Goal: Check status

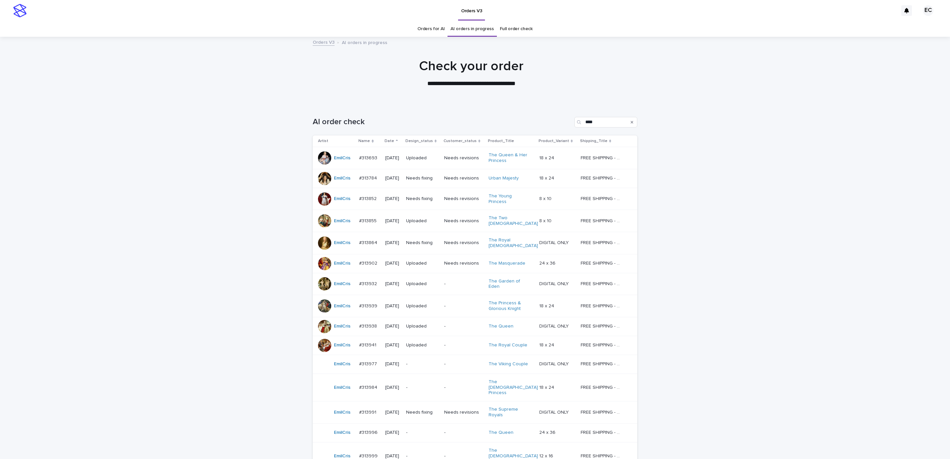
click at [427, 175] on div "Needs fixing" at bounding box center [422, 177] width 33 height 7
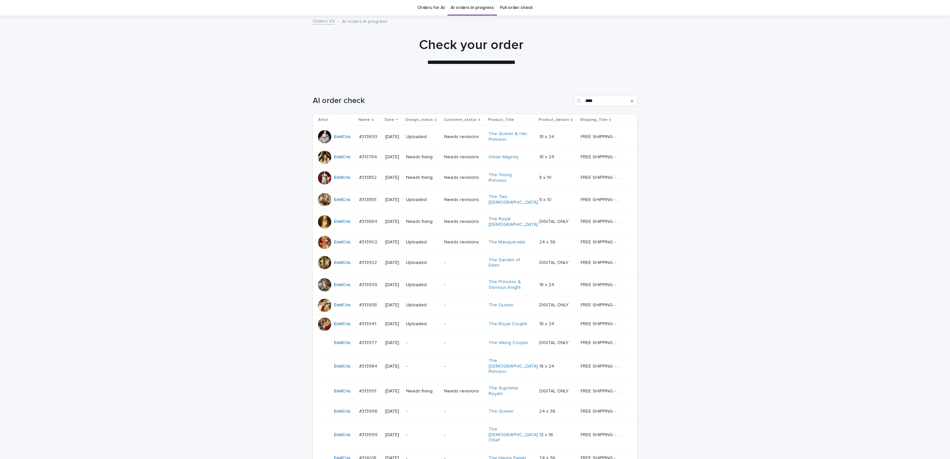
click at [414, 219] on p "Needs fixing" at bounding box center [422, 222] width 33 height 6
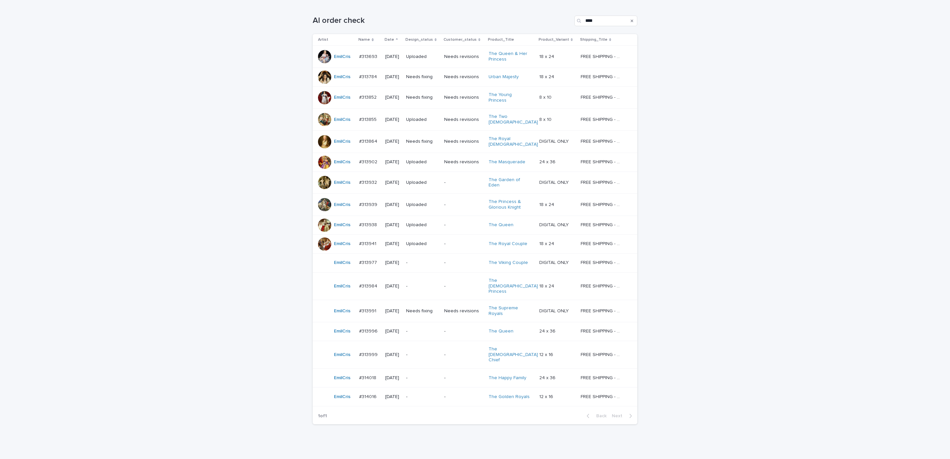
scroll to position [103, 0]
click at [850, 230] on div "Loading... Saving… Loading... Saving… AI order check **** Artist Name Date Desi…" at bounding box center [475, 231] width 950 height 460
